Goal: Task Accomplishment & Management: Manage account settings

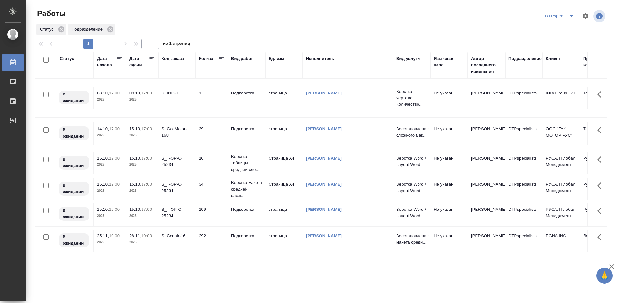
click at [151, 61] on icon at bounding box center [152, 58] width 6 height 6
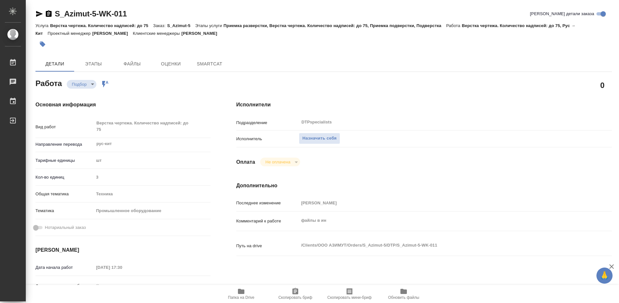
type textarea "x"
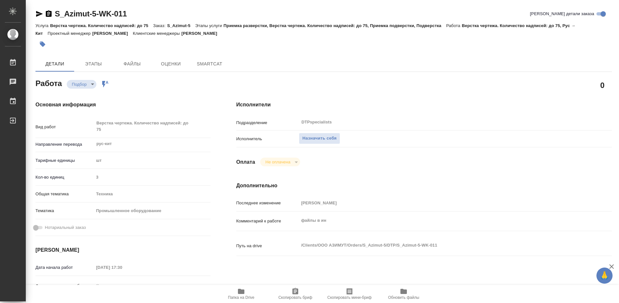
type textarea "x"
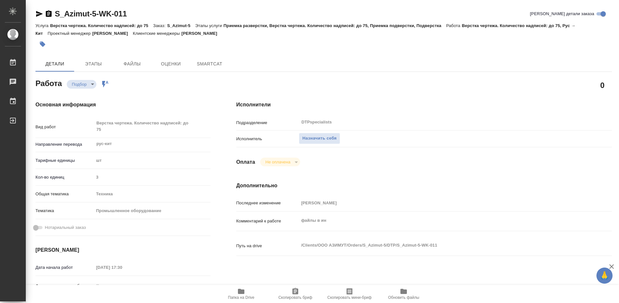
type textarea "x"
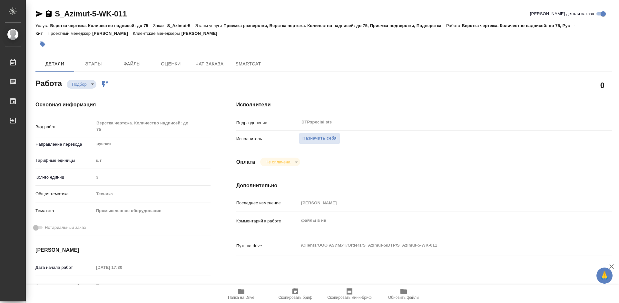
click at [237, 292] on span "Папка на Drive" at bounding box center [241, 294] width 46 height 12
type textarea "x"
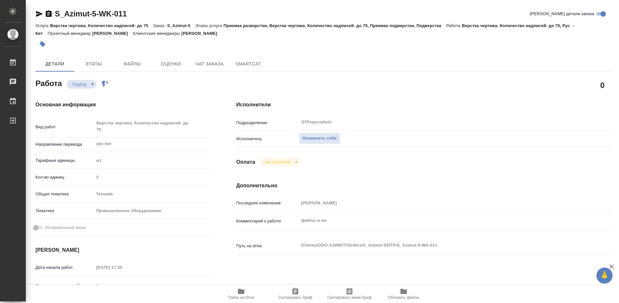
type textarea "x"
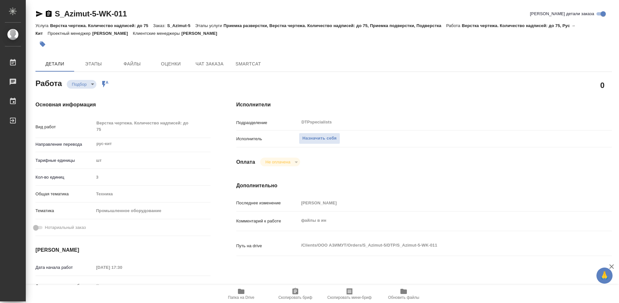
type textarea "x"
click at [326, 135] on span "Назначить себя" at bounding box center [320, 138] width 34 height 7
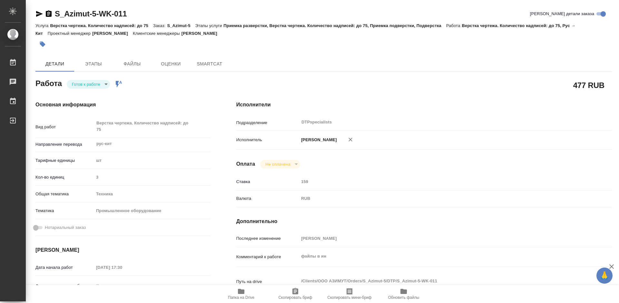
type textarea "x"
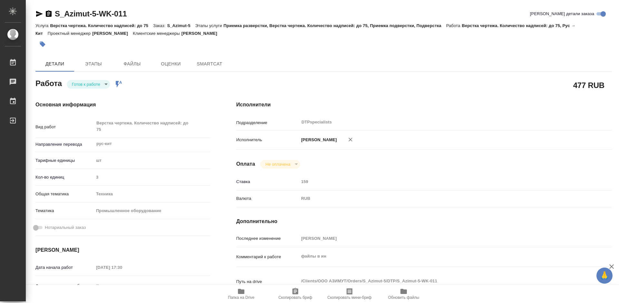
type textarea "x"
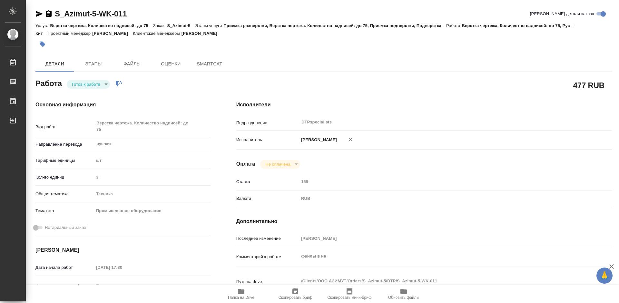
type textarea "x"
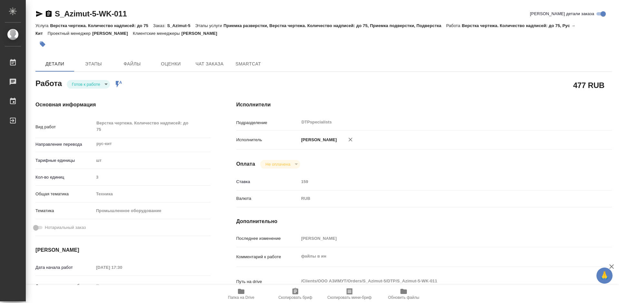
type textarea "x"
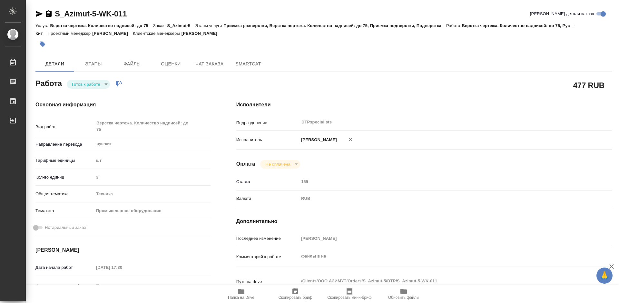
type textarea "x"
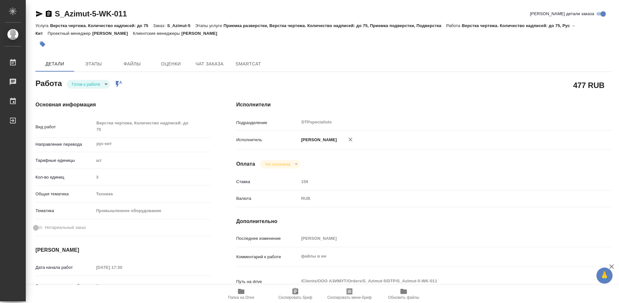
click at [99, 85] on body "🙏 .cls-1 fill:#fff; AWATERA Работы 0 Чаты График Выйти S_Azimut-5-WK-011 Кратко…" at bounding box center [309, 151] width 619 height 303
click at [89, 84] on button "В работе" at bounding box center [82, 84] width 21 height 7
type textarea "x"
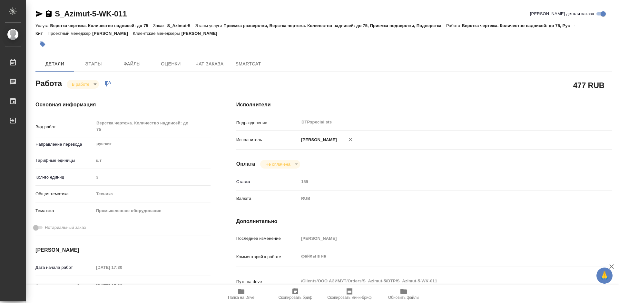
type textarea "x"
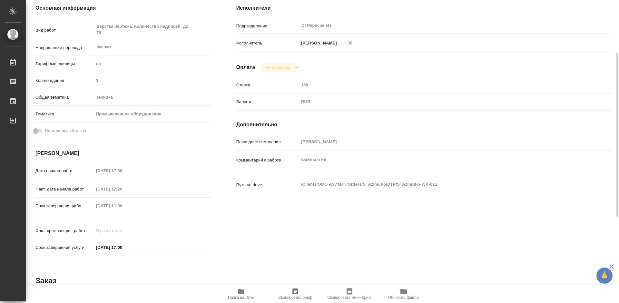
type textarea "x"
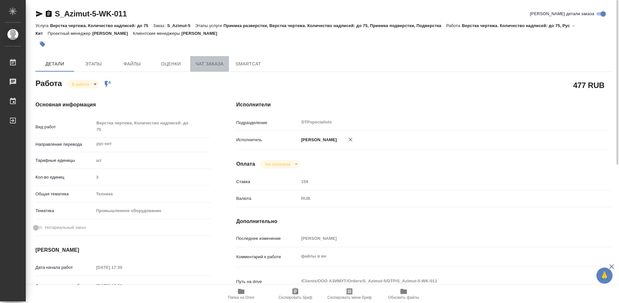
click at [211, 62] on span "Чат заказа" at bounding box center [209, 64] width 31 height 8
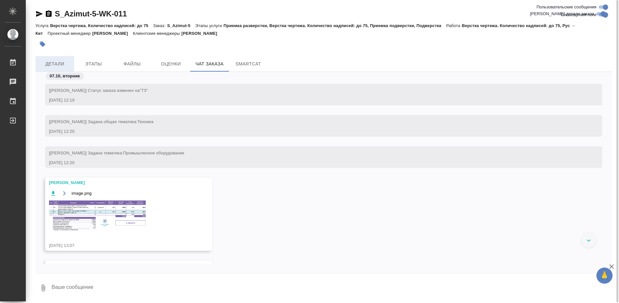
click at [55, 64] on span "Детали" at bounding box center [54, 64] width 31 height 8
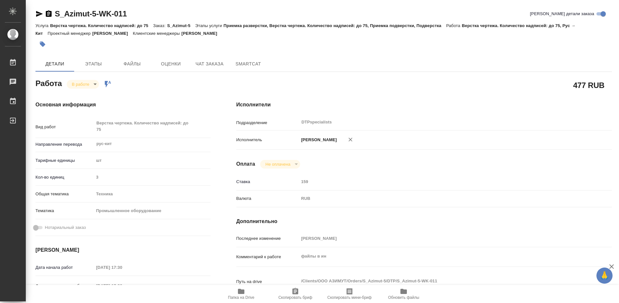
type textarea "x"
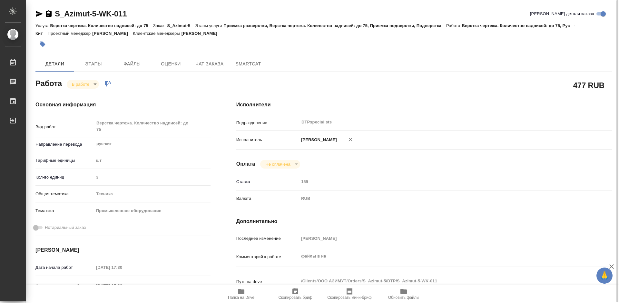
type textarea "x"
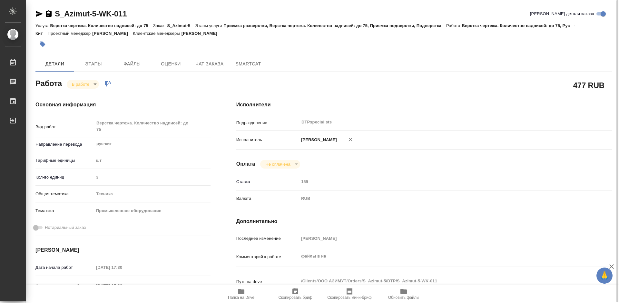
click at [49, 14] on icon "button" at bounding box center [49, 13] width 6 height 6
